Goal: Transaction & Acquisition: Book appointment/travel/reservation

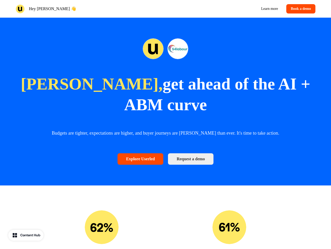
click at [165, 9] on div "Hey [PERSON_NAME] Learn more Book a demo" at bounding box center [165, 9] width 331 height 18
click at [89, 9] on div "Hey [PERSON_NAME] 👋" at bounding box center [90, 8] width 148 height 9
click at [241, 9] on div "Learn more Book a demo" at bounding box center [241, 8] width 148 height 9
click at [299, 9] on button "Book a demo" at bounding box center [300, 8] width 29 height 9
click at [165, 102] on strong "get ahead of the AI + ABM curve" at bounding box center [217, 94] width 186 height 39
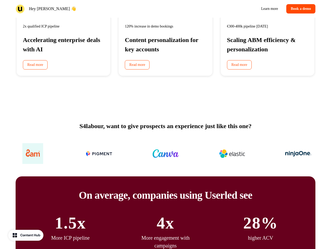
click at [165, 133] on div "S4labour, want to give prospects an experience just like this one? On average, …" at bounding box center [165, 216] width 331 height 230
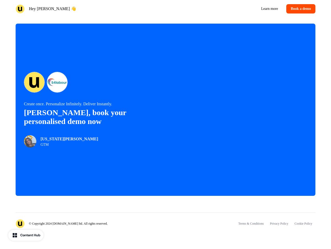
click at [102, 230] on div "© Copyright 2024 [DOMAIN_NAME] ltd. All rights reserved. Terms & Conditions Pri…" at bounding box center [165, 226] width 331 height 45
